Goal: Navigation & Orientation: Go to known website

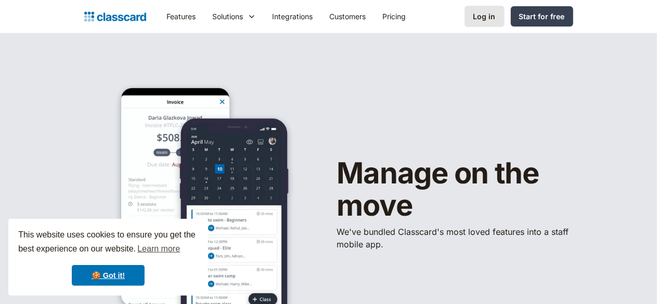
click at [505, 17] on link "Log in" at bounding box center [485, 16] width 40 height 21
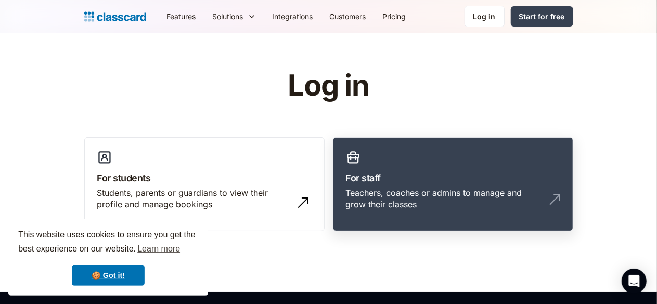
click at [372, 199] on div "Teachers, coaches or admins to manage and grow their classes" at bounding box center [453, 203] width 214 height 32
